Goal: Task Accomplishment & Management: Manage account settings

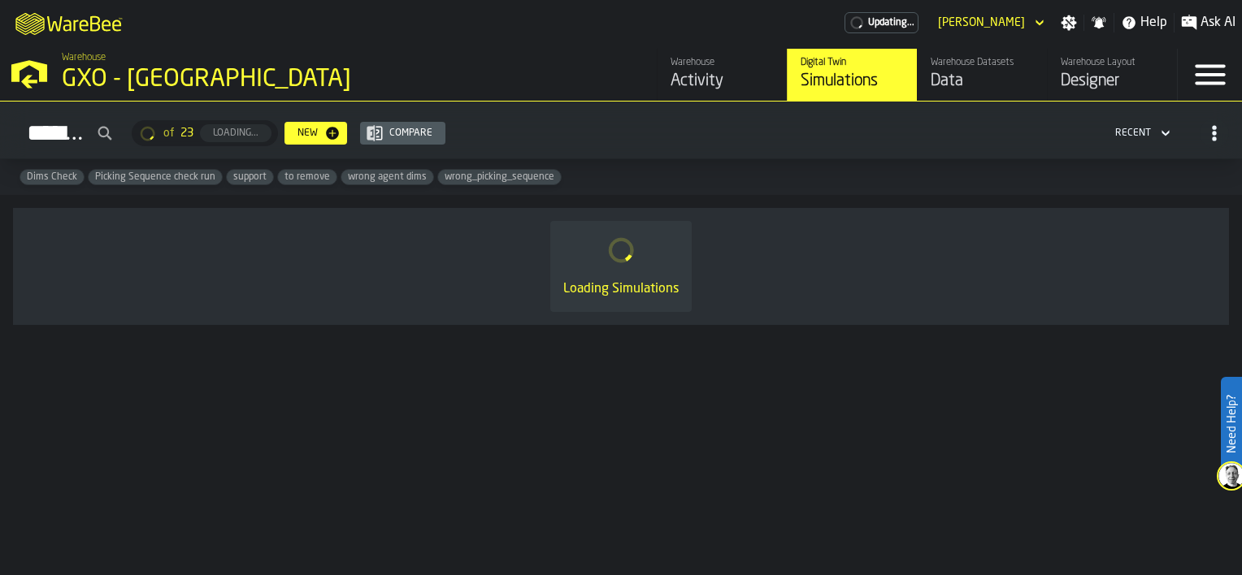
click at [1200, 65] on icon "button-toggle-Menu" at bounding box center [1210, 75] width 30 height 20
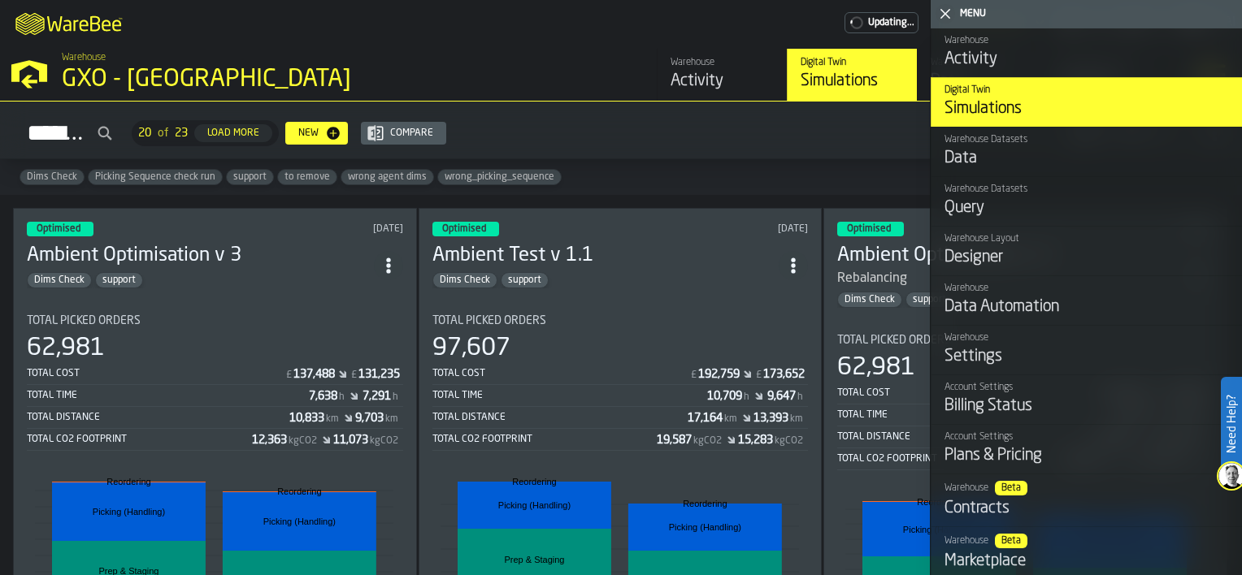
click at [1004, 346] on div "Settings" at bounding box center [1086, 356] width 284 height 23
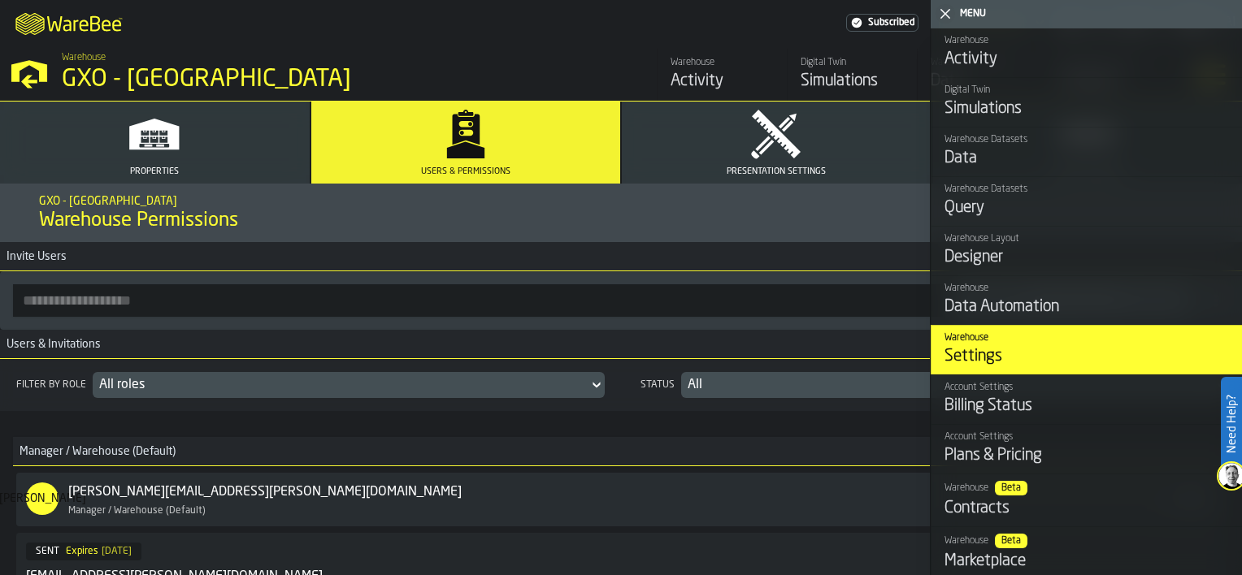
click at [229, 306] on input "button-toolbar-" at bounding box center [478, 300] width 930 height 33
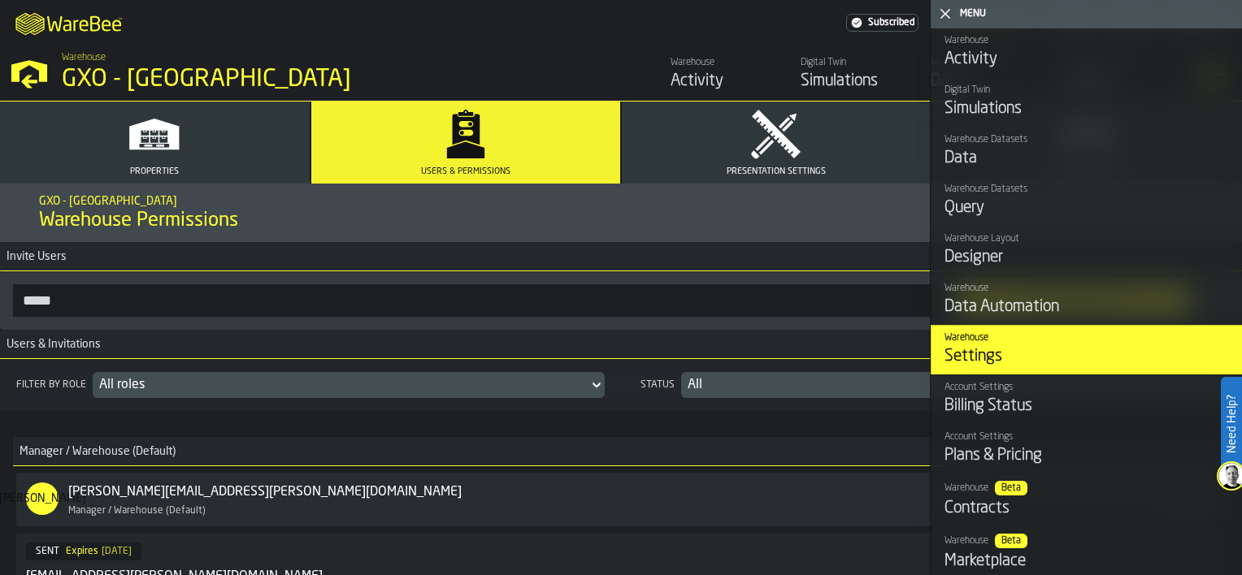
type input "**********"
click at [942, 15] on icon "button-toggle-Close me" at bounding box center [945, 14] width 20 height 20
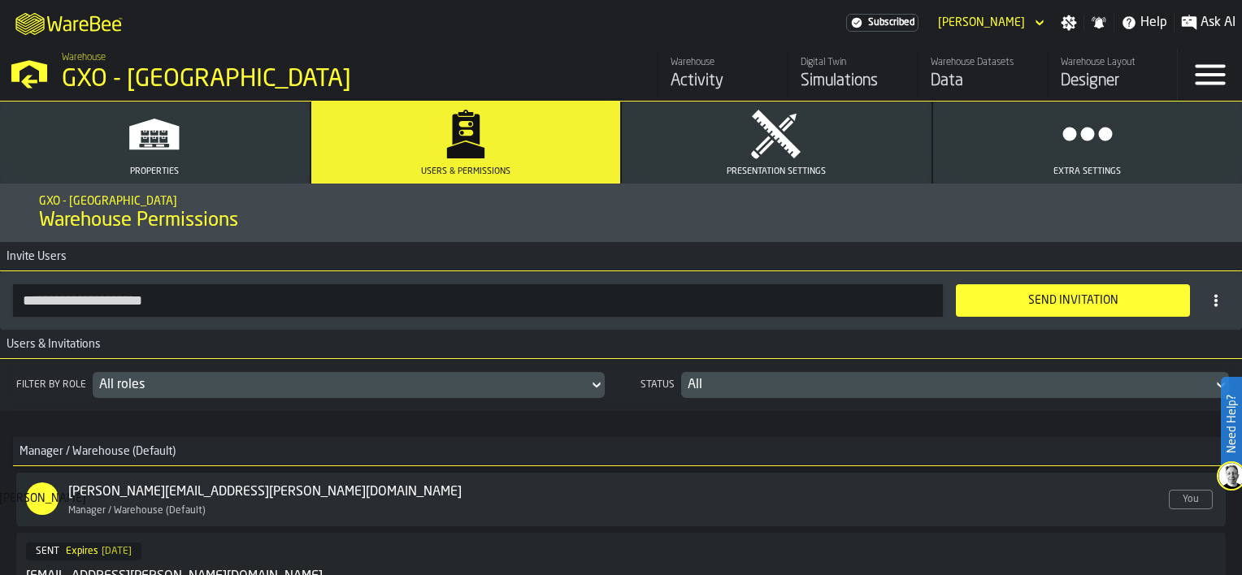
click at [1063, 305] on div "Send Invitation" at bounding box center [1073, 300] width 215 height 13
